Goal: Task Accomplishment & Management: Manage account settings

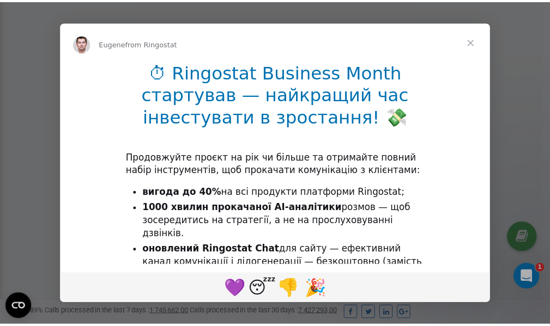
scroll to position [327, 0]
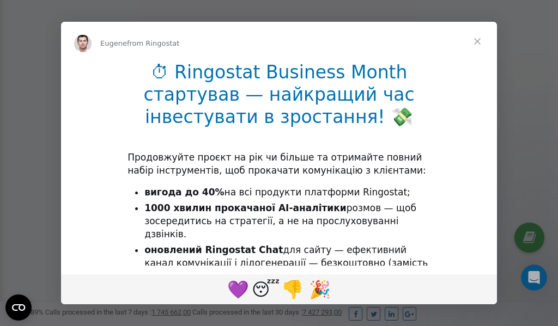
click at [480, 43] on span "Close" at bounding box center [477, 41] width 39 height 39
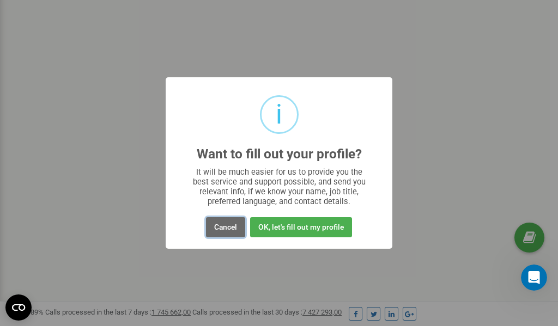
click at [226, 227] on button "Cancel" at bounding box center [225, 227] width 39 height 20
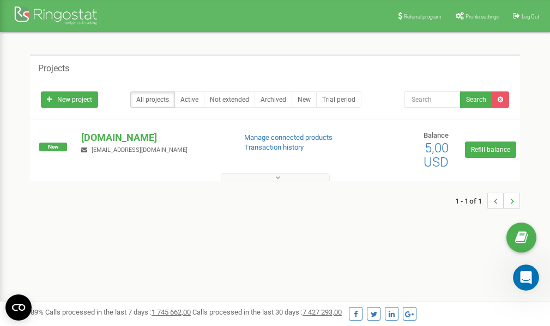
scroll to position [0, 0]
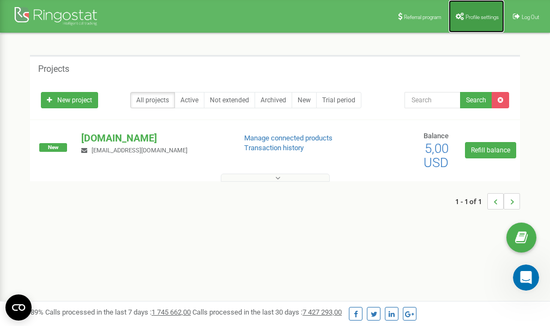
click at [471, 14] on span "Profile settings" at bounding box center [481, 17] width 33 height 6
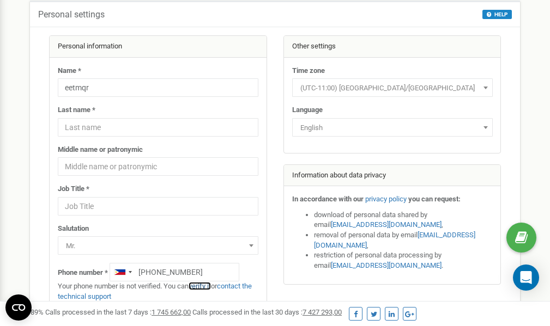
click at [204, 287] on link "verify it" at bounding box center [200, 286] width 22 height 8
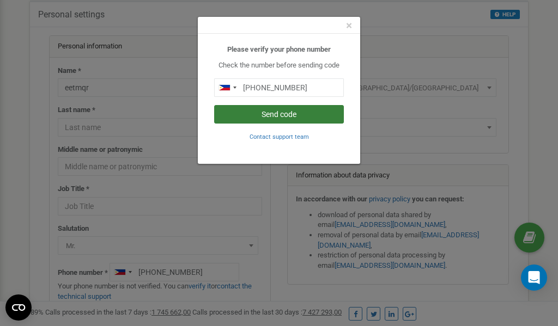
click at [259, 115] on button "Send code" at bounding box center [279, 114] width 130 height 19
